Goal: Information Seeking & Learning: Learn about a topic

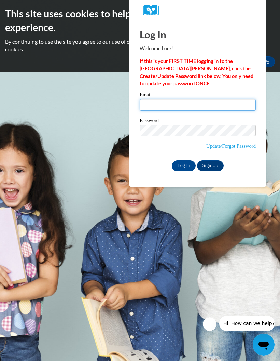
click at [220, 104] on input "Email" at bounding box center [198, 105] width 116 height 12
click at [200, 104] on input "Email" at bounding box center [198, 105] width 116 height 12
type input "julieed79@gmail.com"
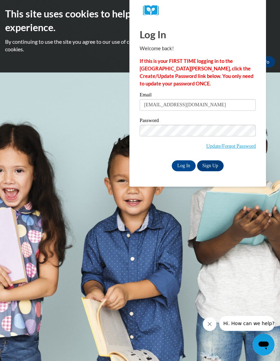
click at [181, 168] on input "Log In" at bounding box center [184, 165] width 24 height 11
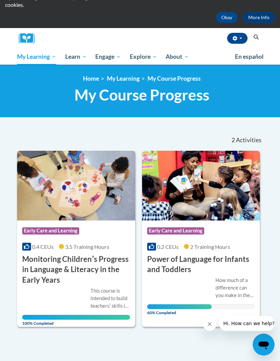
scroll to position [55, 0]
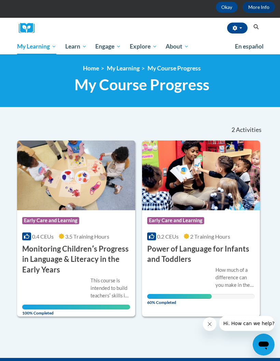
click at [204, 237] on span "2 Training Hours" at bounding box center [210, 236] width 40 height 6
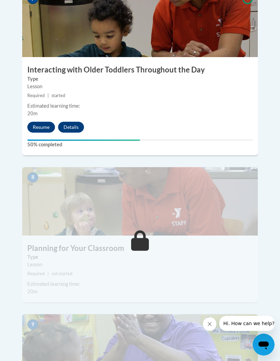
scroll to position [1381, 0]
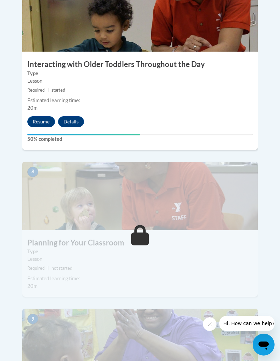
click at [50, 116] on button "Resume" at bounding box center [41, 121] width 28 height 11
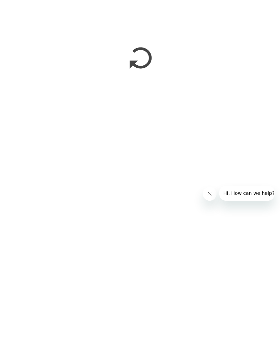
scroll to position [1514, 0]
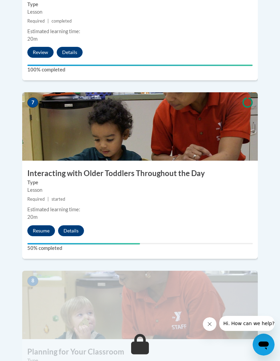
scroll to position [1280, 0]
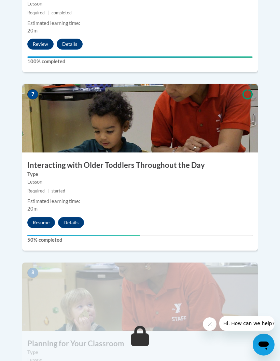
click at [46, 217] on button "Resume" at bounding box center [41, 222] width 28 height 11
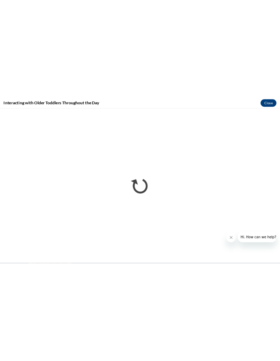
scroll to position [809, 0]
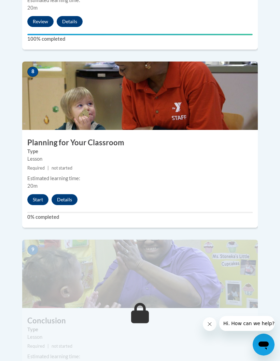
scroll to position [1477, 0]
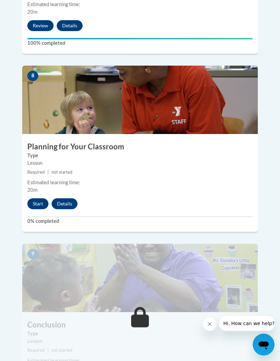
click at [36, 198] on button "Start" at bounding box center [37, 203] width 21 height 11
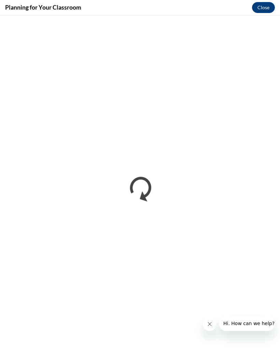
scroll to position [0, 0]
